Goal: Transaction & Acquisition: Purchase product/service

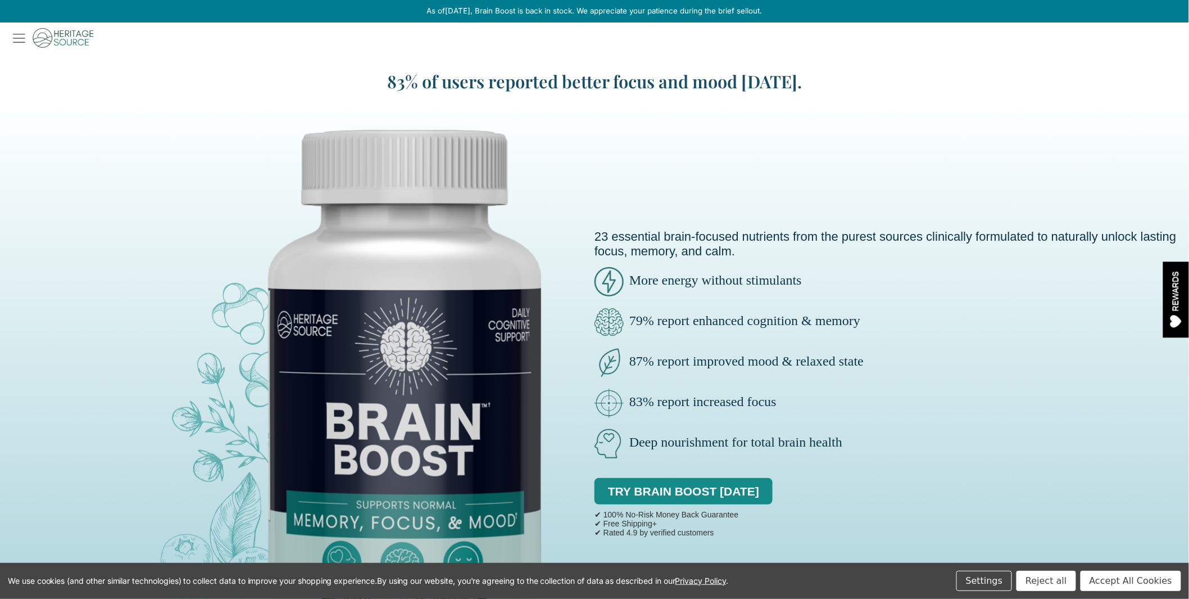
click at [1022, 175] on div "23 essential brain-focused nutrients from the purest sources clinically formula…" at bounding box center [892, 390] width 595 height 562
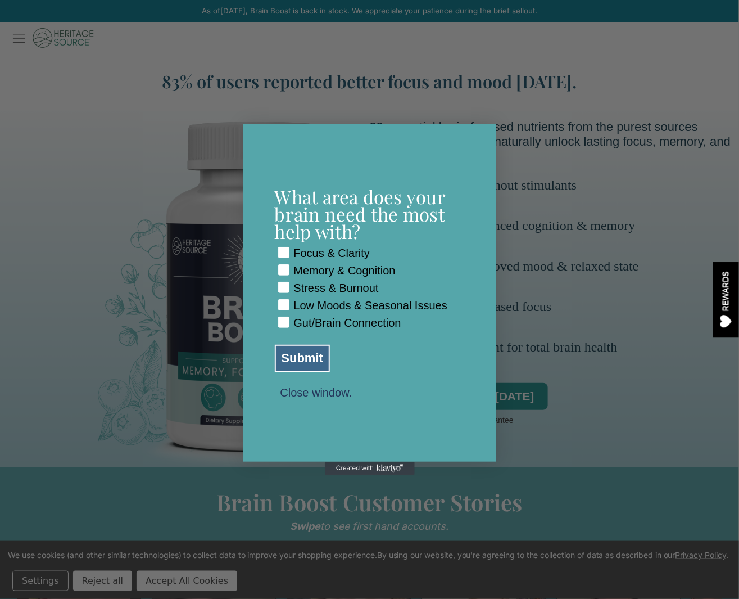
click at [338, 397] on button "Close window." at bounding box center [316, 392] width 83 height 10
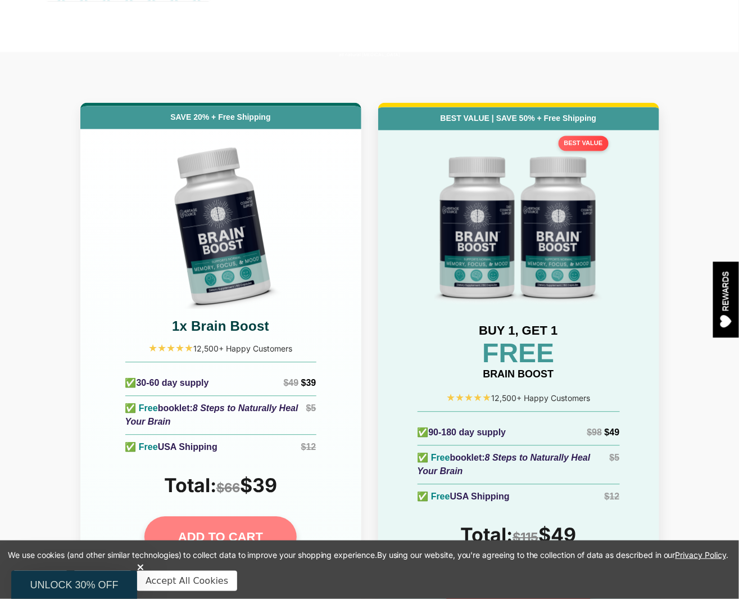
scroll to position [4775, 0]
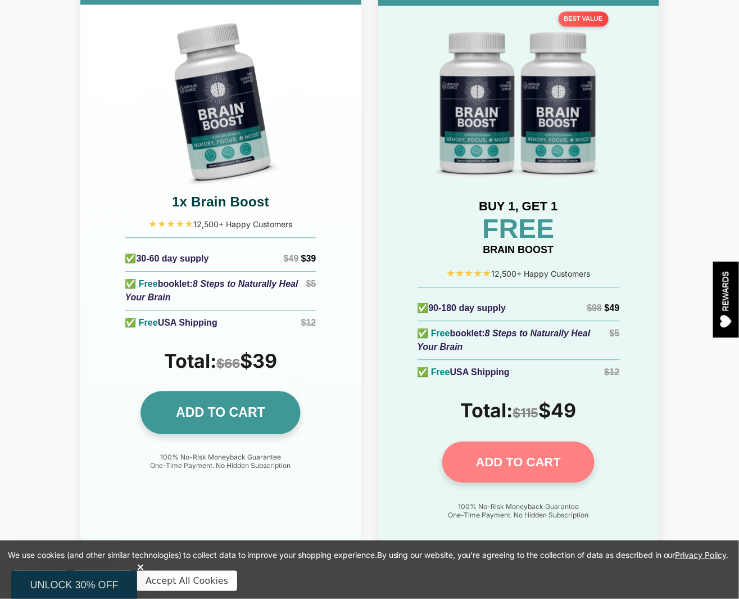
click at [268, 399] on link "ADD TO CART" at bounding box center [220, 412] width 160 height 43
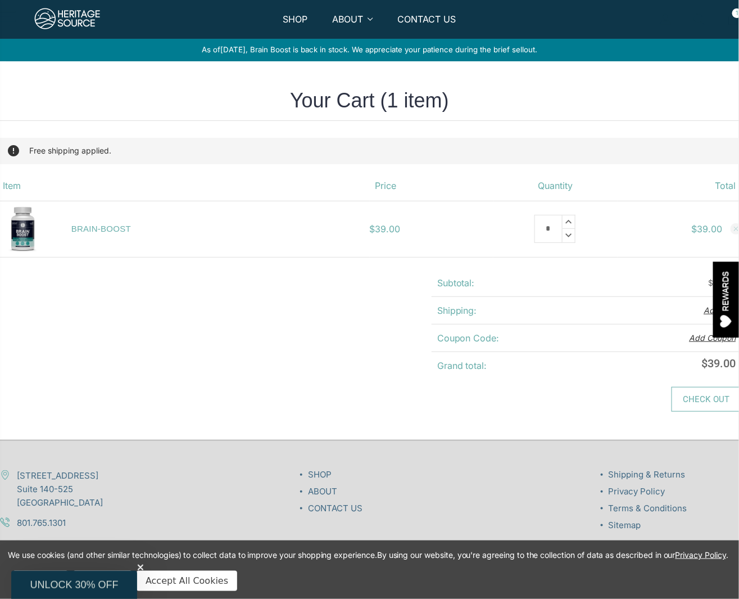
click at [701, 405] on link "Check out" at bounding box center [707, 399] width 70 height 25
